Goal: Transaction & Acquisition: Obtain resource

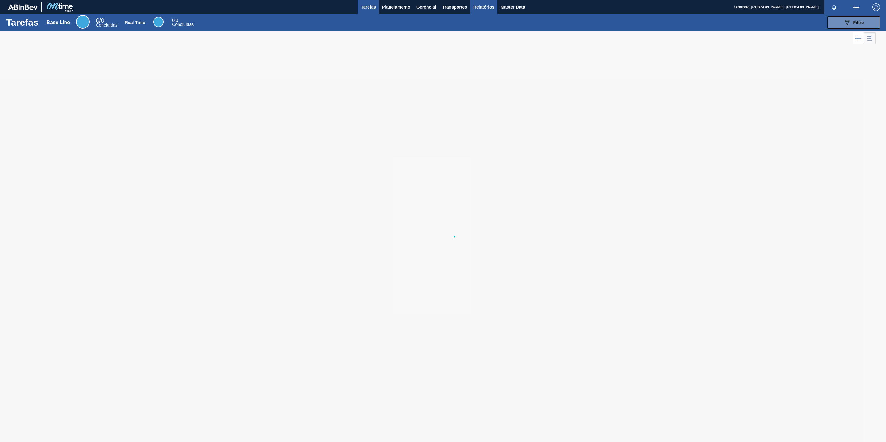
click at [471, 6] on button "Relatórios" at bounding box center [483, 7] width 27 height 14
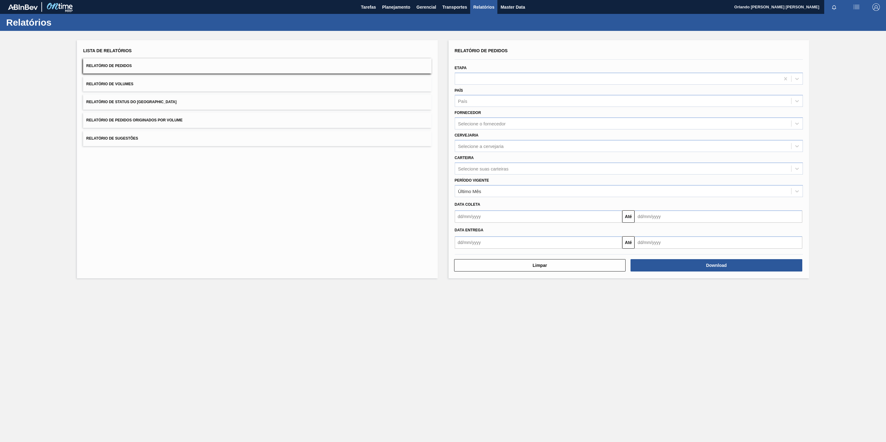
drag, startPoint x: 498, startPoint y: 123, endPoint x: 497, endPoint y: 131, distance: 7.7
click at [498, 123] on div "Selecione o fornecedor" at bounding box center [482, 123] width 48 height 5
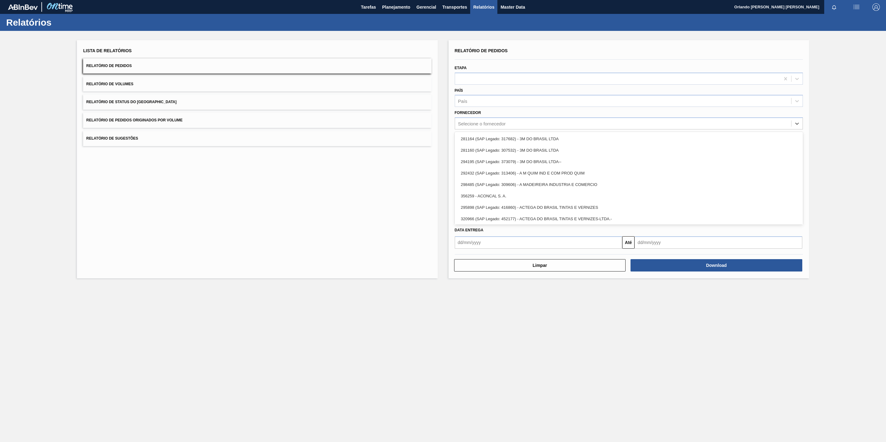
click at [393, 136] on button "Relatório de Sugestões" at bounding box center [257, 138] width 348 height 15
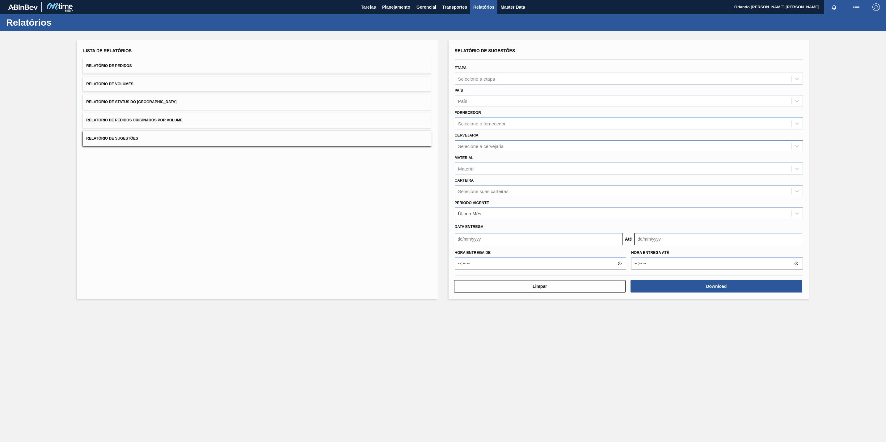
click at [473, 148] on div "Selecione a cervejaria" at bounding box center [481, 145] width 46 height 5
paste input "BR09"
type input "BR09"
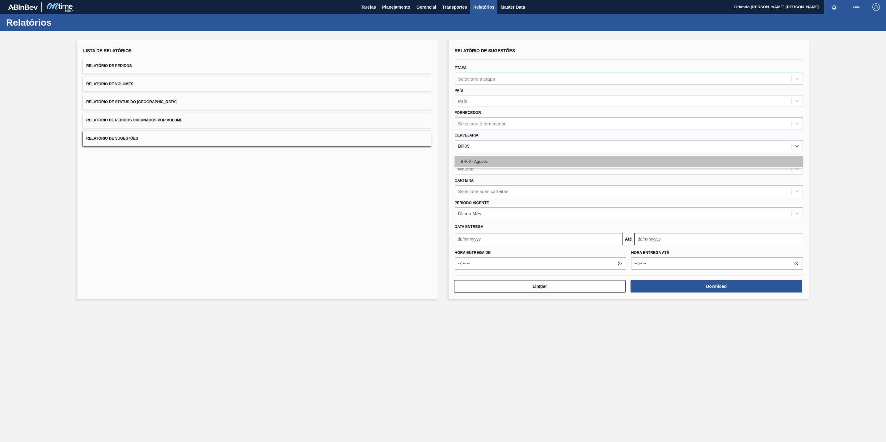
click at [493, 158] on div "BR09 - Agudos" at bounding box center [629, 161] width 348 height 11
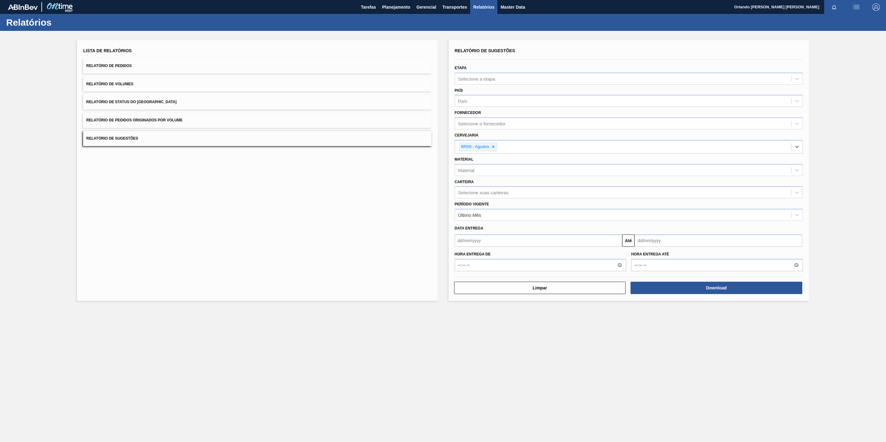
click at [417, 164] on div "Lista de Relatórios Relatório de Pedidos Relatório de Volumes Relatório de Stat…" at bounding box center [257, 170] width 361 height 261
click at [507, 120] on div "Selecione o fornecedor" at bounding box center [623, 123] width 336 height 9
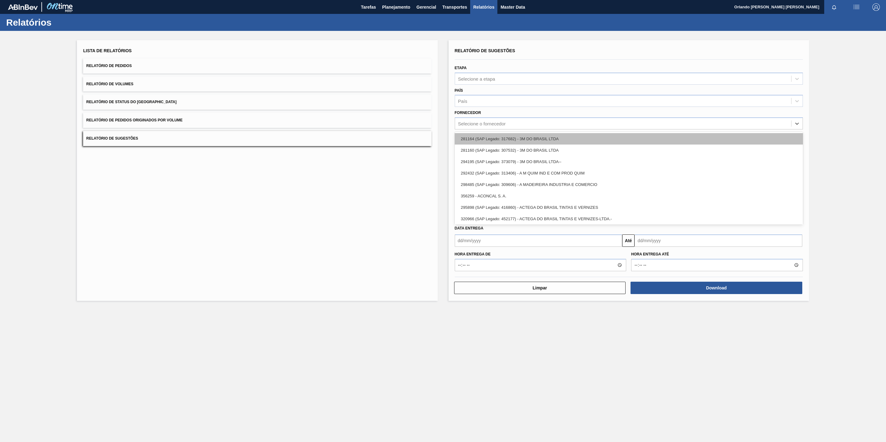
paste input "289744"
type input "289744"
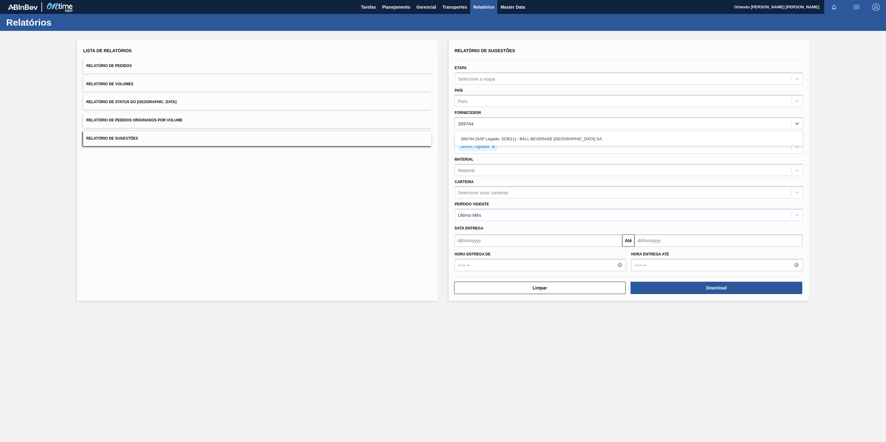
click at [517, 142] on div "289744 (SAP Legado: 323611) - BALL BEVERAGE [GEOGRAPHIC_DATA] SA" at bounding box center [629, 138] width 348 height 11
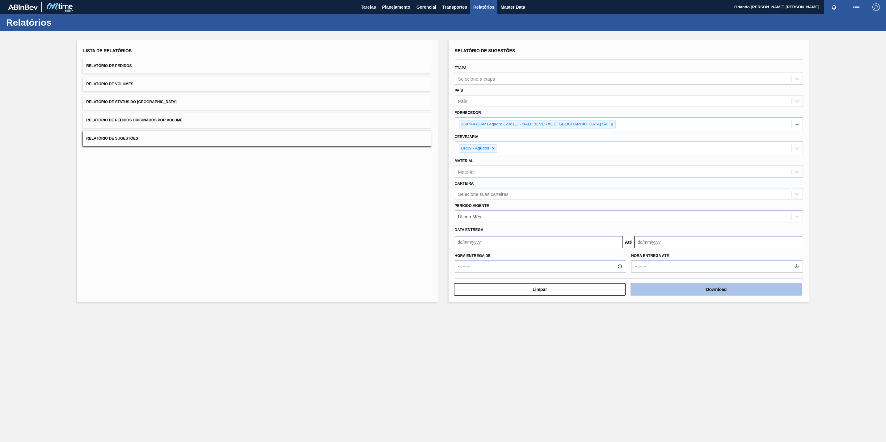
click at [702, 290] on button "Download" at bounding box center [717, 289] width 172 height 12
click at [579, 366] on main "Tarefas Planejamento Gerencial Transportes Relatórios Master Data [PERSON_NAME]…" at bounding box center [443, 221] width 886 height 442
click at [658, 292] on button "Download" at bounding box center [717, 289] width 172 height 12
click at [846, 110] on div "Lista de Relatórios Relatório de Pedidos Relatório de Volumes Relatório de Stat…" at bounding box center [443, 170] width 886 height 279
click at [471, 8] on button "Relatórios" at bounding box center [483, 7] width 27 height 14
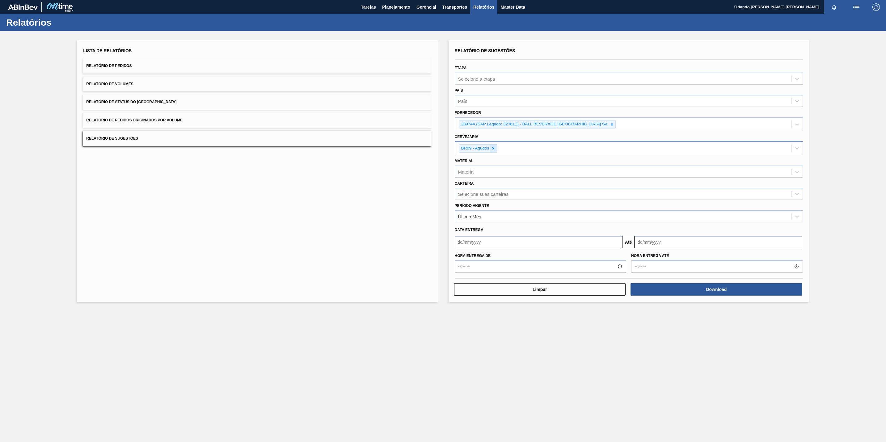
click at [491, 147] on icon at bounding box center [493, 148] width 4 height 4
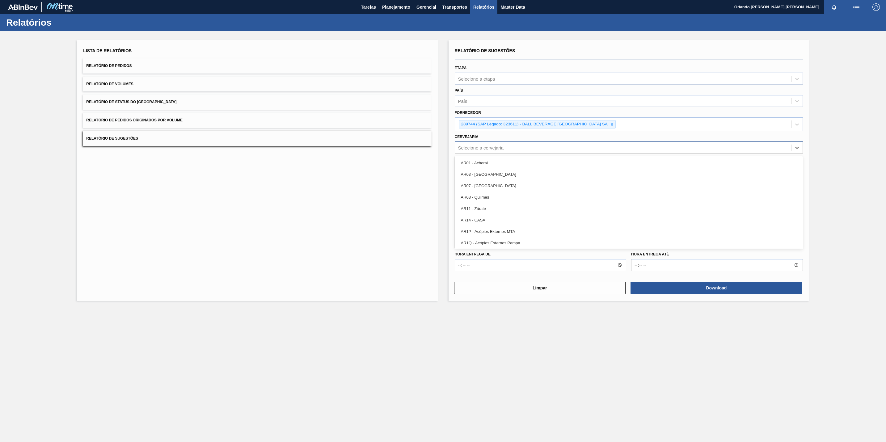
click at [514, 146] on div "Selecione a cervejaria" at bounding box center [623, 147] width 336 height 9
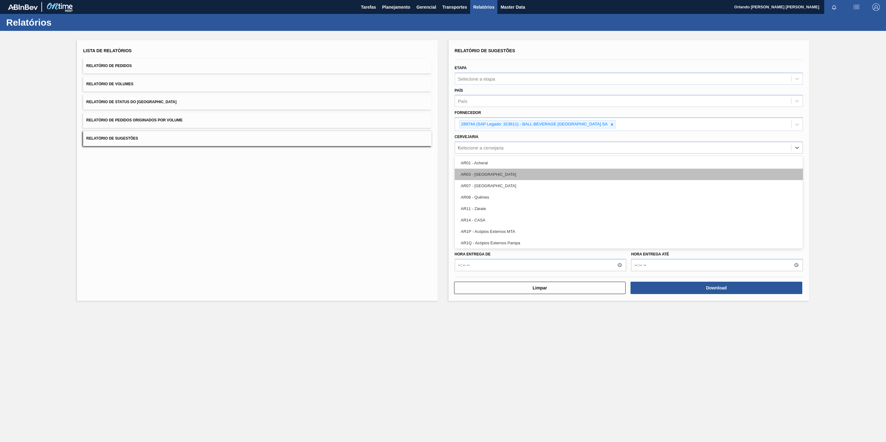
type input "09"
click at [509, 173] on div "BR09 - Agudos" at bounding box center [629, 174] width 348 height 11
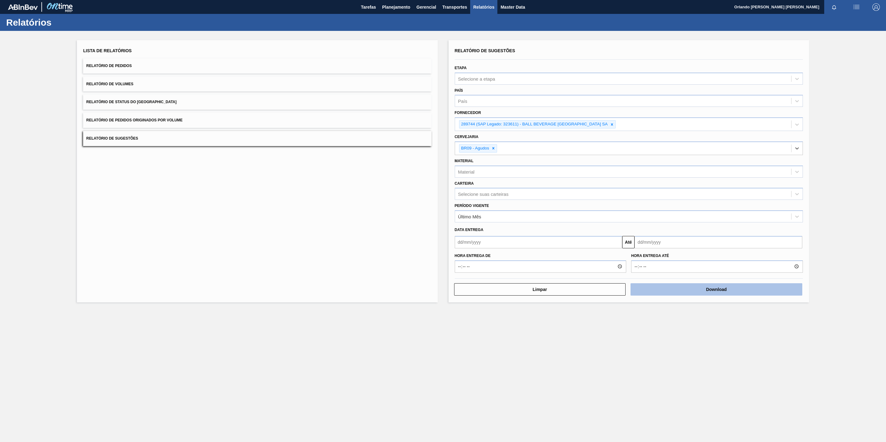
click at [752, 294] on button "Download" at bounding box center [717, 289] width 172 height 12
click at [828, 158] on div "Lista de Relatórios Relatório de Pedidos Relatório de Volumes Relatório de Stat…" at bounding box center [443, 170] width 886 height 279
click at [608, 122] on div "289744 (SAP Legado: 323611) - BALL BEVERAGE [GEOGRAPHIC_DATA] SA" at bounding box center [534, 125] width 150 height 8
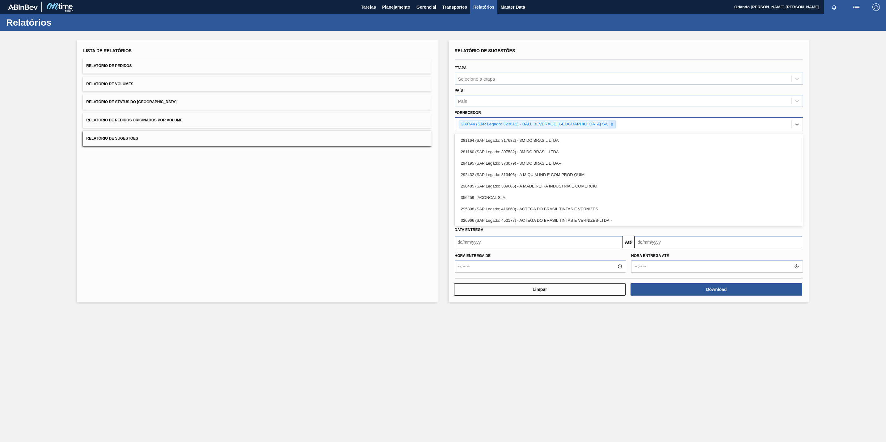
click at [613, 124] on icon at bounding box center [612, 124] width 2 height 2
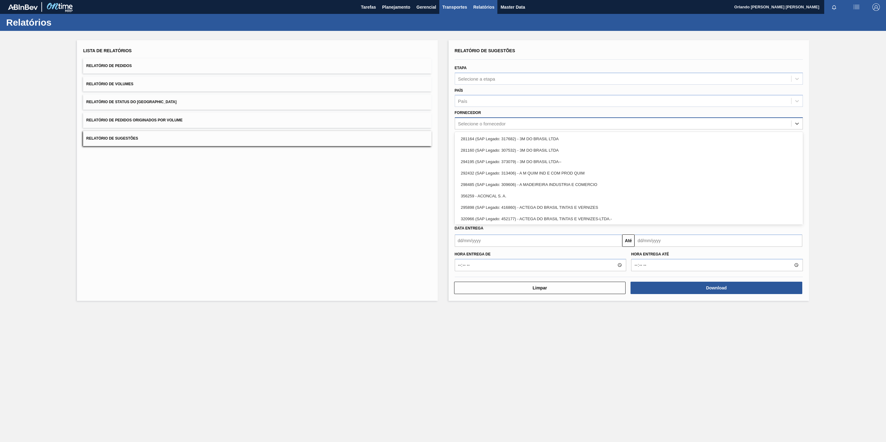
click at [452, 9] on span "Transportes" at bounding box center [454, 6] width 25 height 7
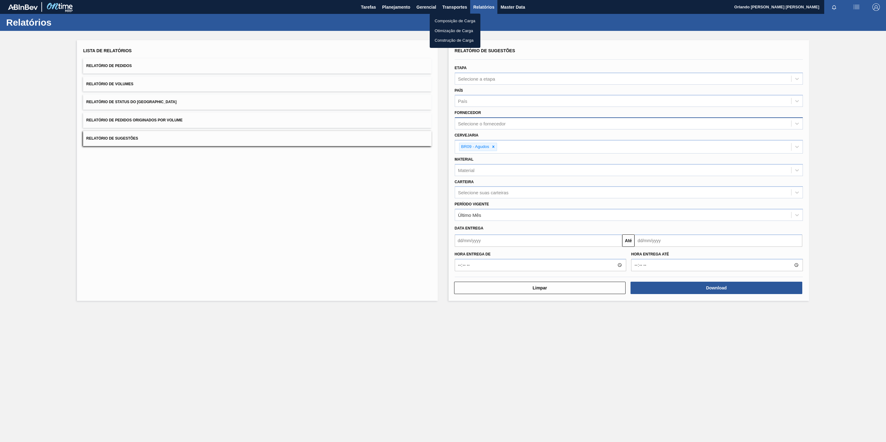
click at [438, 5] on div at bounding box center [443, 221] width 886 height 442
click at [454, 4] on span "Transportes" at bounding box center [454, 6] width 25 height 7
click at [431, 9] on div at bounding box center [443, 221] width 886 height 442
click at [417, 0] on body "Tarefas Planejamento Gerencial Transportes Relatórios Master Data Orlando [PERS…" at bounding box center [443, 0] width 886 height 0
click at [424, 7] on span "Gerencial" at bounding box center [427, 6] width 20 height 7
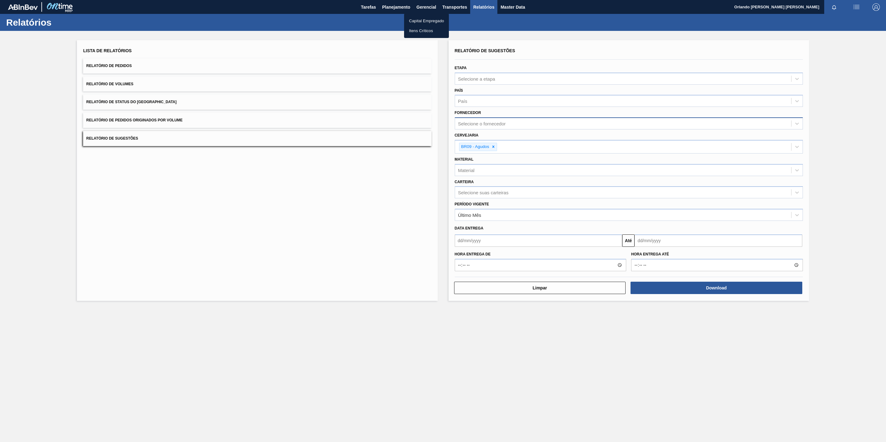
click at [398, 6] on div at bounding box center [443, 221] width 886 height 442
click at [398, 6] on div "Capital Empregado Itens Críticos" at bounding box center [443, 221] width 886 height 442
click at [398, 0] on body "Tarefas Planejamento Gerencial Transportes Relatórios Master Data Orlando [PERS…" at bounding box center [443, 0] width 886 height 0
click at [454, 7] on span "Transportes" at bounding box center [454, 6] width 25 height 7
click at [448, 20] on li "Composição de Carga" at bounding box center [455, 21] width 51 height 10
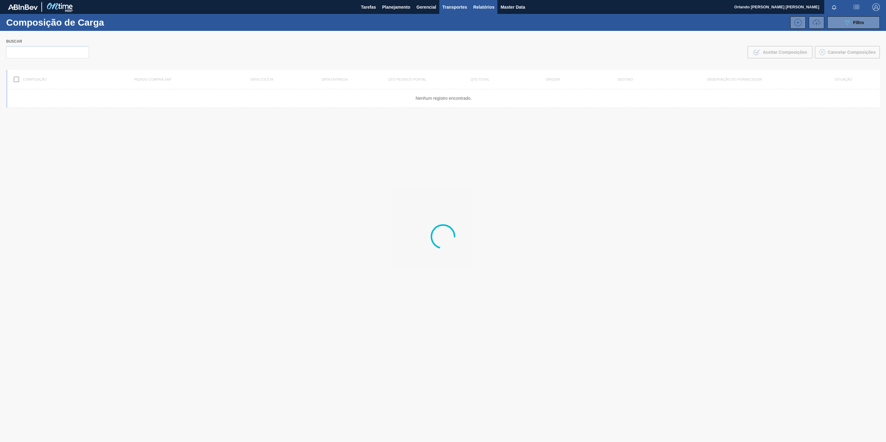
click at [478, 8] on span "Relatórios" at bounding box center [483, 6] width 21 height 7
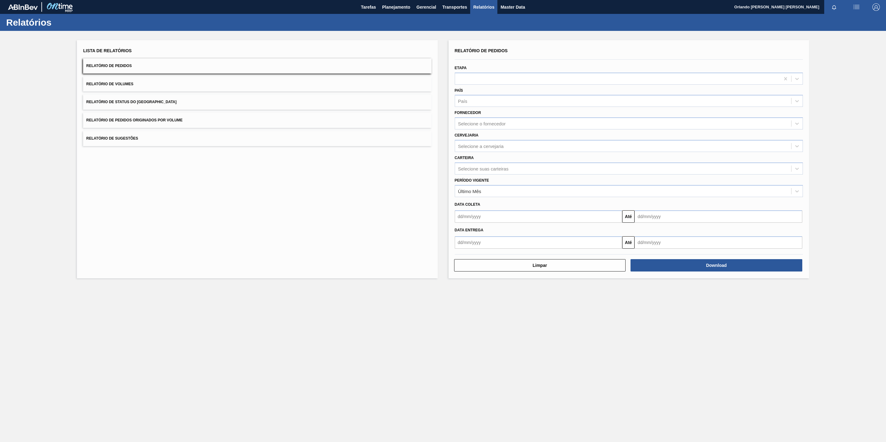
click at [501, 113] on div "Fornecedor Selecione o fornecedor" at bounding box center [629, 118] width 348 height 21
click at [499, 121] on div "Selecione o fornecedor" at bounding box center [482, 123] width 48 height 5
click at [481, 120] on div "Selecione o fornecedor" at bounding box center [623, 123] width 336 height 9
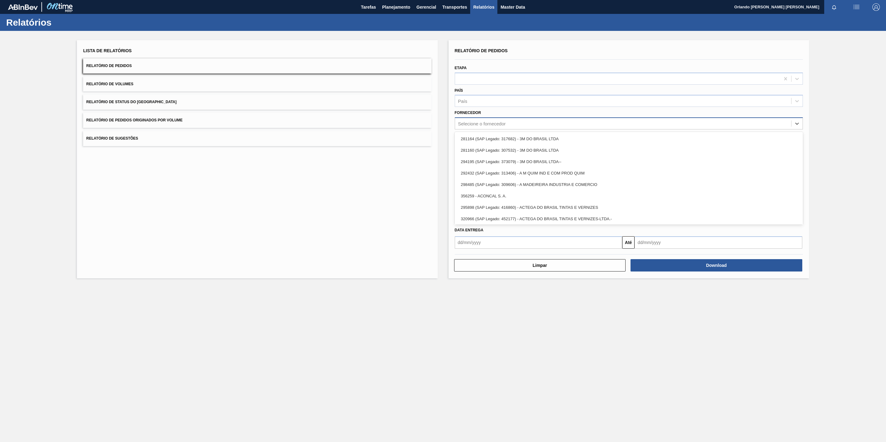
paste input "289744"
type input "289744"
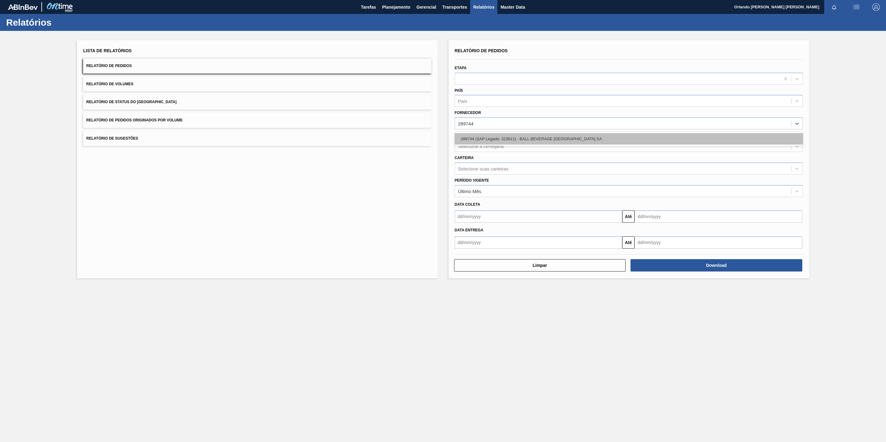
click at [484, 135] on div "289744 (SAP Legado: 323611) - BALL BEVERAGE [GEOGRAPHIC_DATA] SA" at bounding box center [629, 138] width 348 height 11
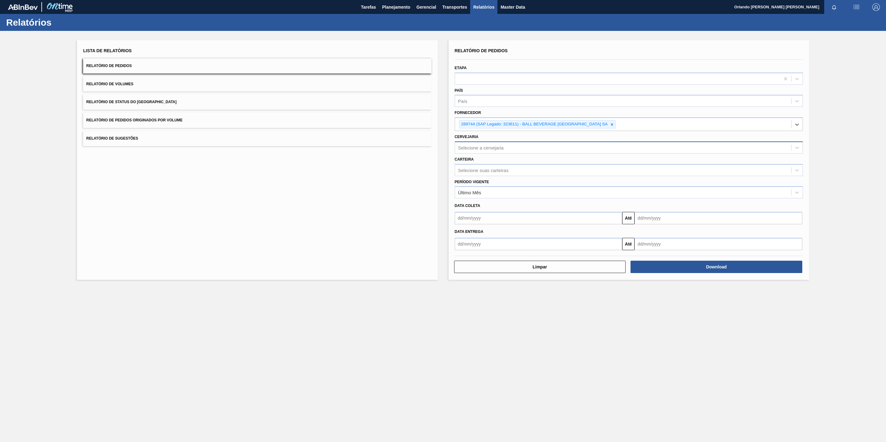
click at [483, 143] on div "Selecione a cervejaria" at bounding box center [623, 147] width 336 height 9
type input "br09"
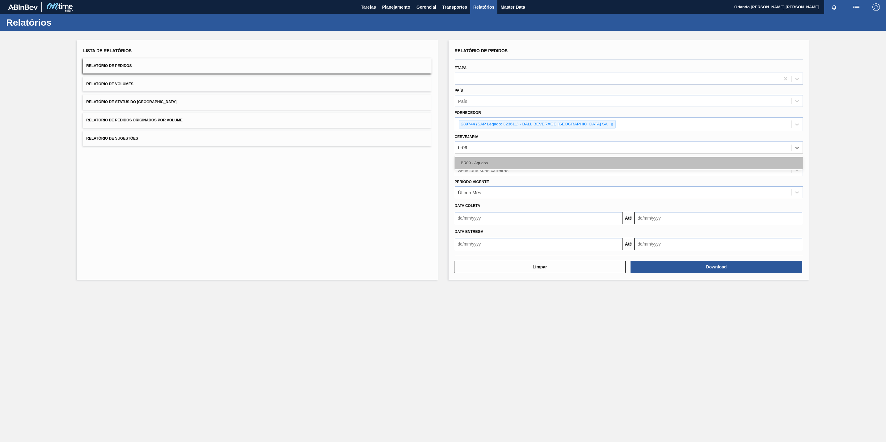
click at [489, 163] on div "BR09 - Agudos" at bounding box center [629, 162] width 348 height 11
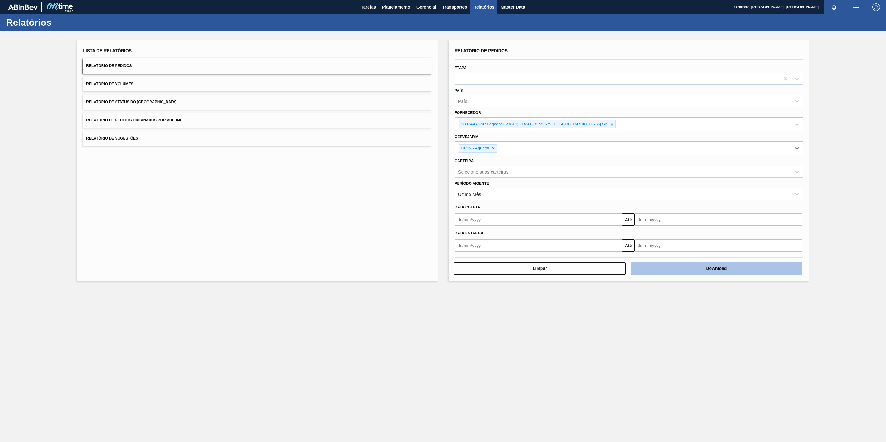
click at [747, 264] on button "Download" at bounding box center [717, 268] width 172 height 12
click at [612, 125] on icon at bounding box center [612, 124] width 4 height 4
paste input "295201"
type input "295201"
click at [517, 141] on div "295201 (SAP Legado: 327285) - MINERACAO JUNDU LTDA" at bounding box center [629, 138] width 348 height 11
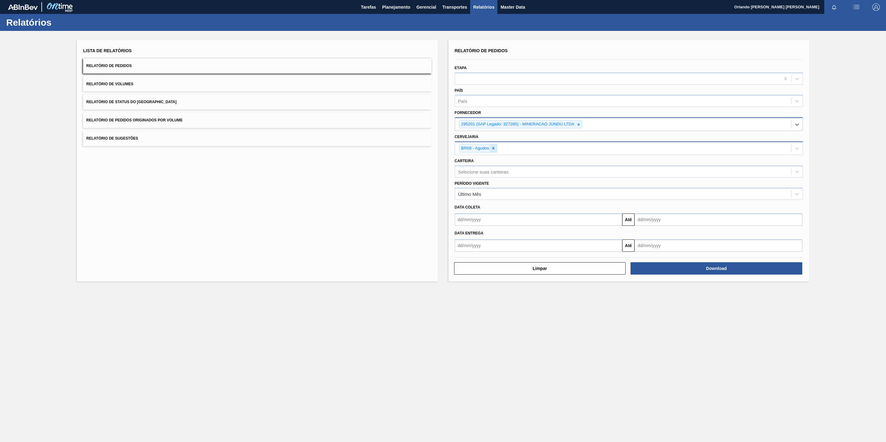
click at [495, 149] on icon at bounding box center [493, 148] width 4 height 4
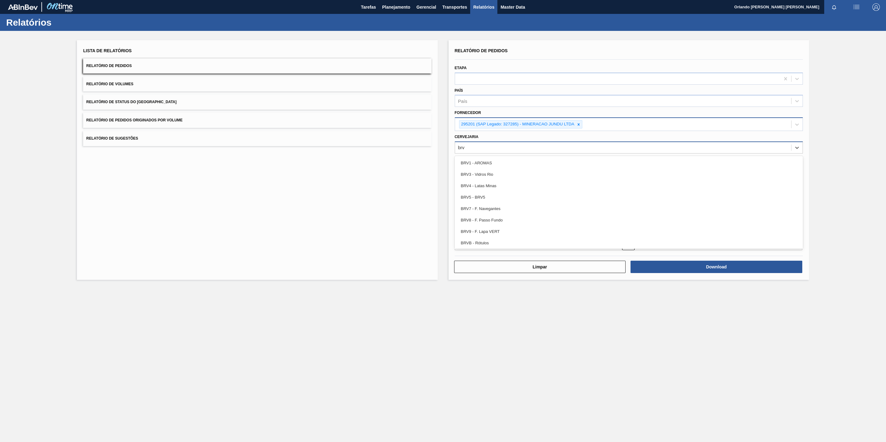
type input "brv3"
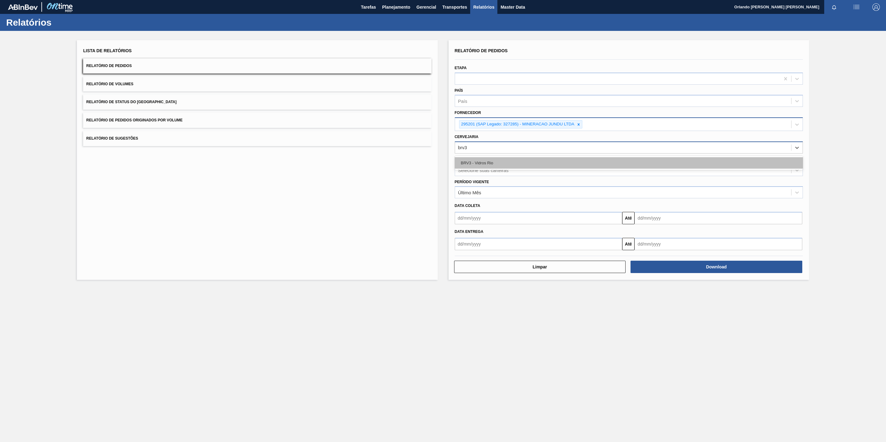
click at [531, 162] on div "BRV3 - Vidros Rio" at bounding box center [629, 162] width 348 height 11
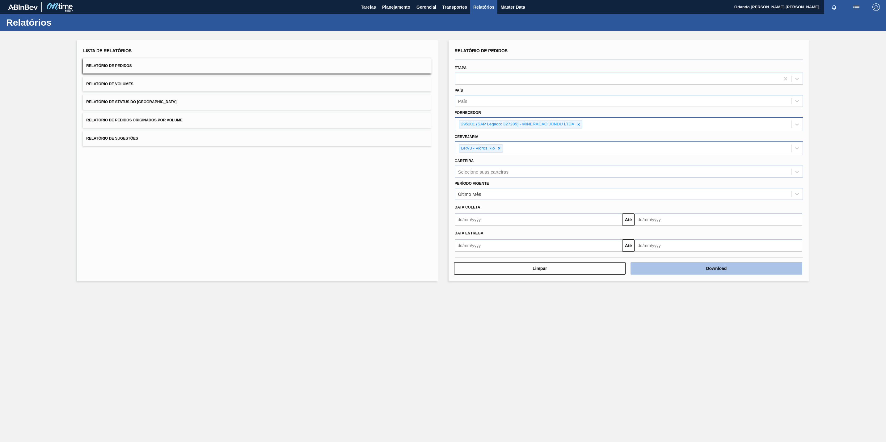
click at [683, 273] on button "Download" at bounding box center [717, 268] width 172 height 12
click at [581, 125] on icon at bounding box center [579, 124] width 4 height 4
click at [494, 146] on div "BRV3 - Vidros Rio" at bounding box center [477, 147] width 36 height 8
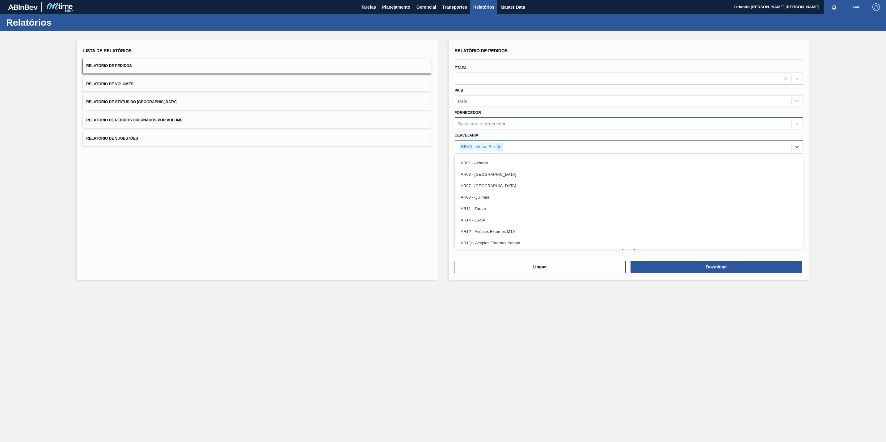
click at [497, 146] on div at bounding box center [499, 147] width 7 height 8
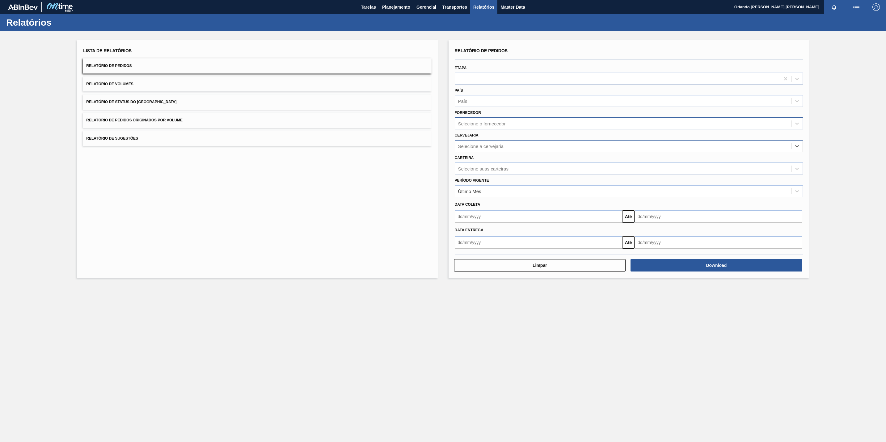
paste input "289744"
type input "289744"
click at [503, 128] on div "Selecione o fornecedor" at bounding box center [629, 123] width 348 height 12
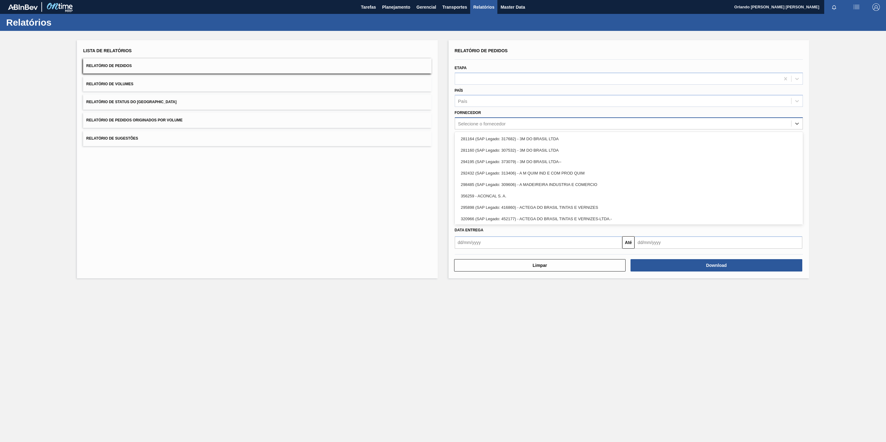
paste input "289744"
type input "289744"
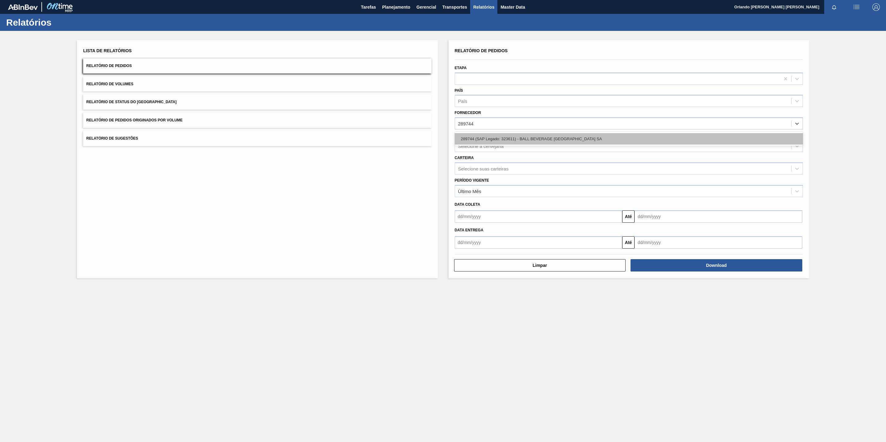
click at [493, 137] on div "289744 (SAP Legado: 323611) - BALL BEVERAGE [GEOGRAPHIC_DATA] SA" at bounding box center [629, 138] width 348 height 11
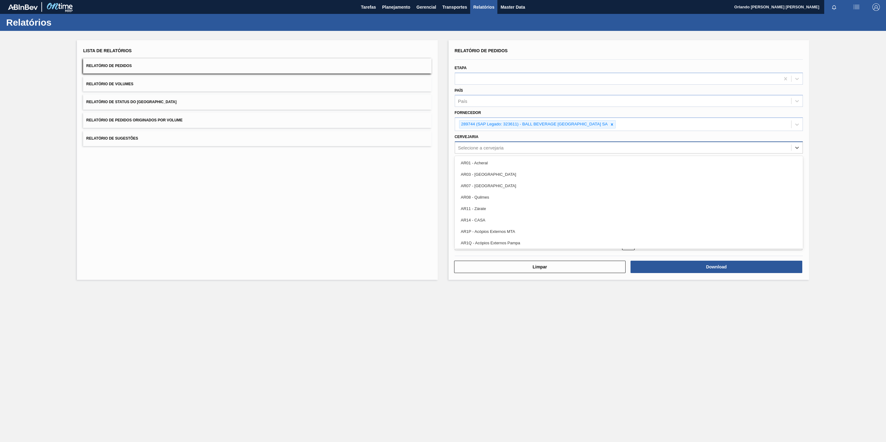
click at [493, 150] on div "Selecione a cervejaria" at bounding box center [481, 147] width 46 height 5
type input "br09"
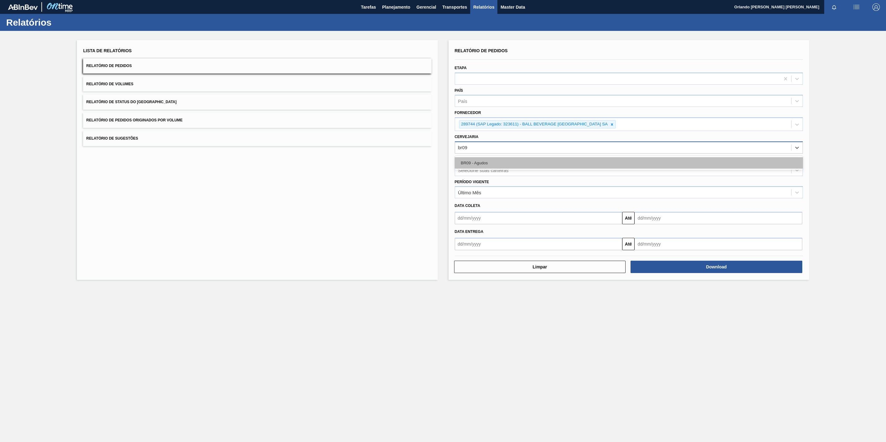
click at [501, 162] on div "BR09 - Agudos" at bounding box center [629, 162] width 348 height 11
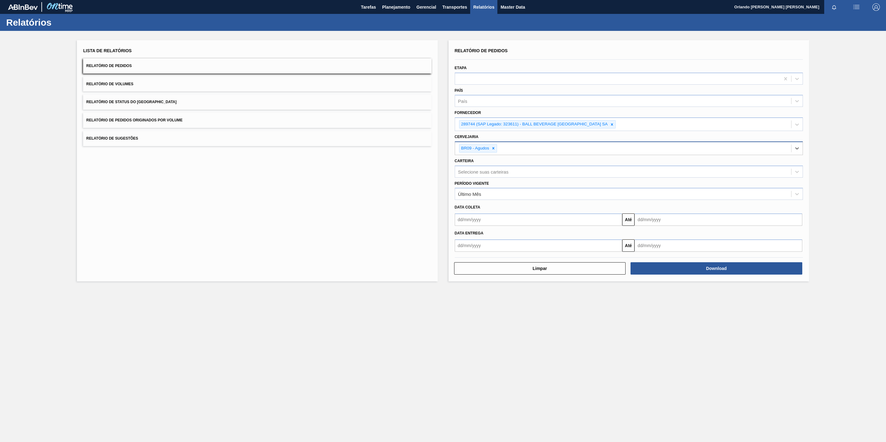
click at [761, 261] on div "Limpar Download" at bounding box center [628, 267] width 353 height 15
click at [760, 267] on button "Download" at bounding box center [717, 268] width 172 height 12
